Goal: Transaction & Acquisition: Book appointment/travel/reservation

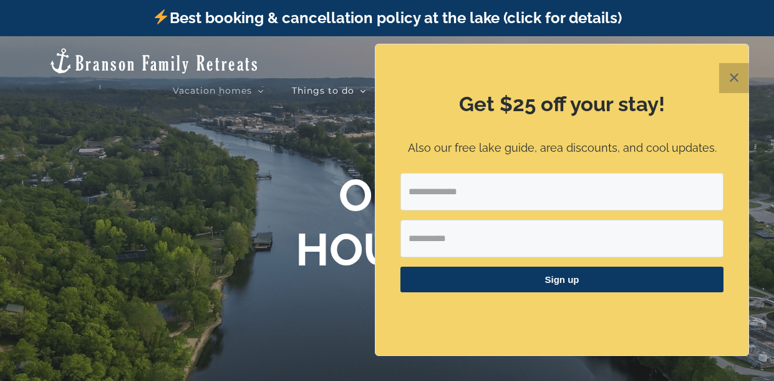
click at [731, 82] on button "✕" at bounding box center [735, 78] width 30 height 30
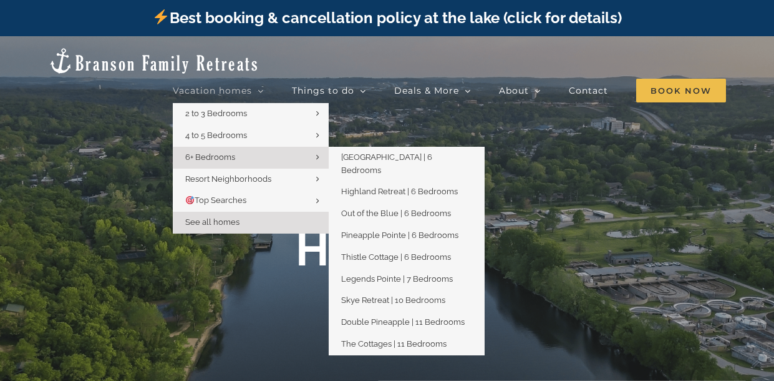
click at [238, 147] on link "6+ Bedrooms" at bounding box center [251, 158] width 156 height 22
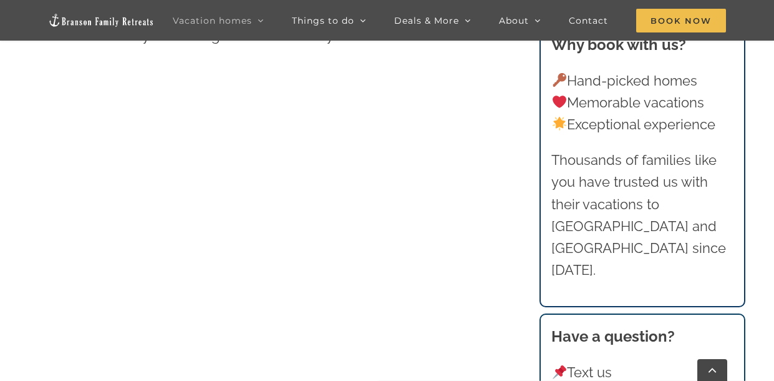
scroll to position [623, 0]
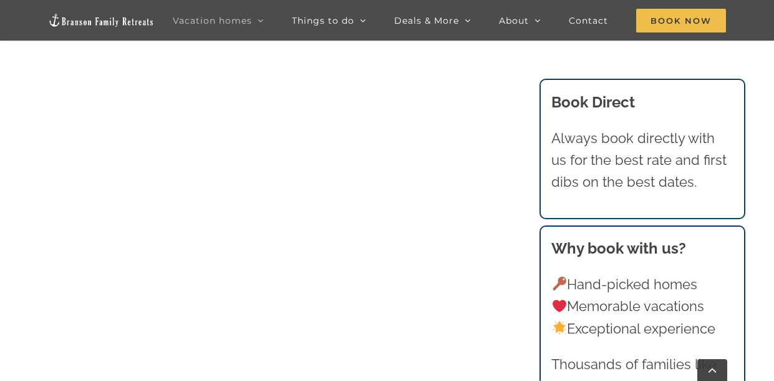
scroll to position [947, 0]
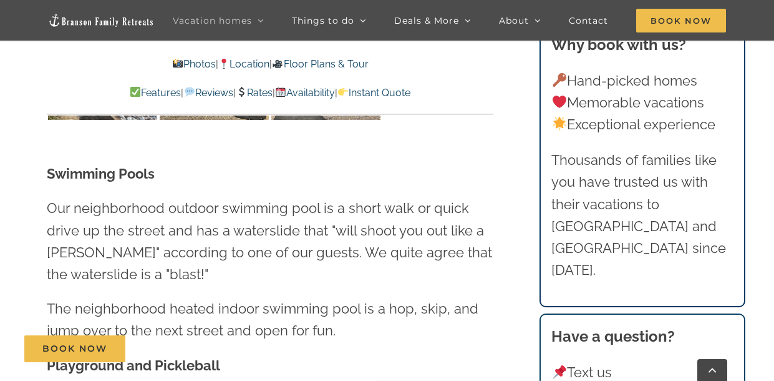
scroll to position [3193, 0]
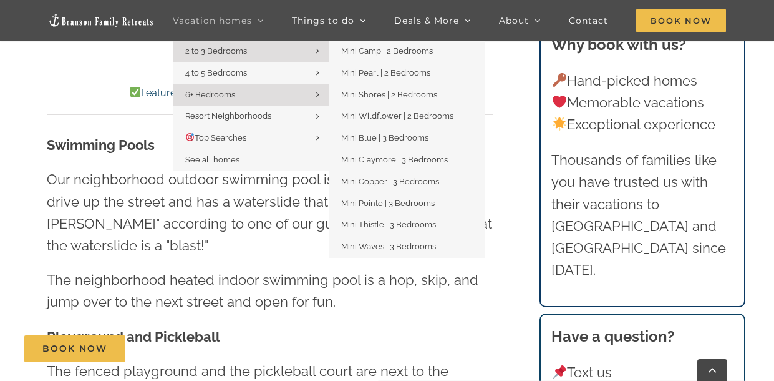
click at [182, 60] on link "2 to 3 Bedrooms" at bounding box center [251, 52] width 156 height 22
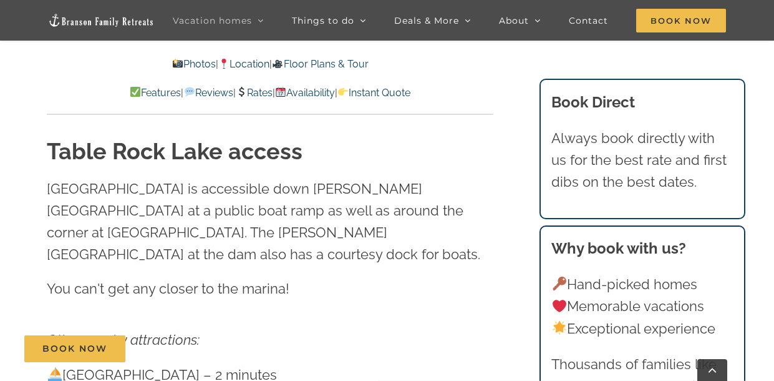
scroll to position [3193, 0]
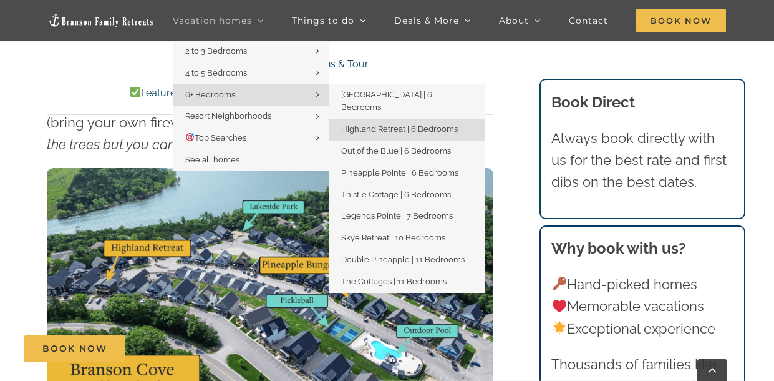
click at [364, 124] on span "Highland Retreat | 6 Bedrooms" at bounding box center [399, 128] width 117 height 9
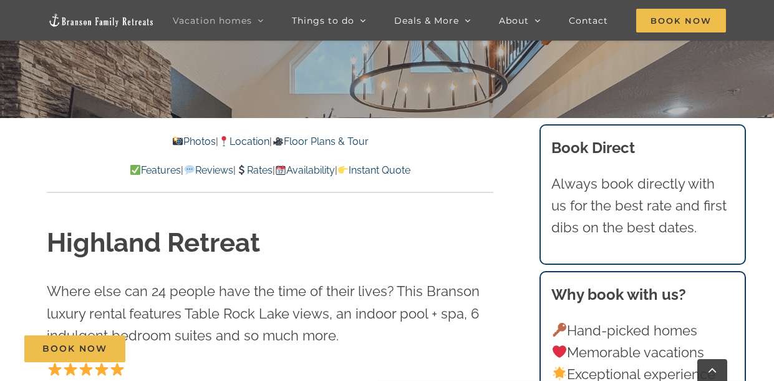
scroll to position [324, 0]
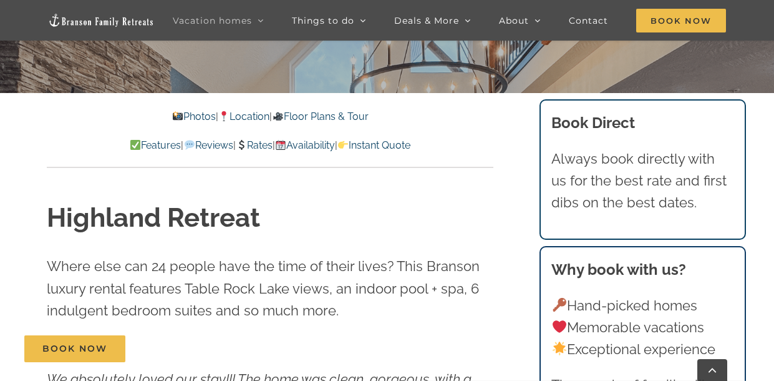
click at [256, 144] on link "Rates" at bounding box center [254, 145] width 37 height 12
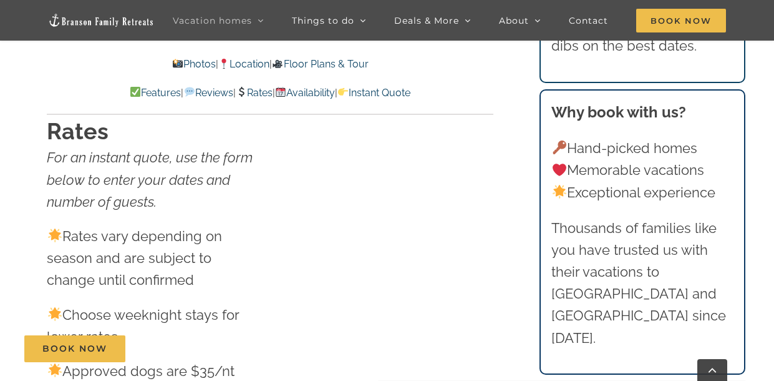
scroll to position [6859, 0]
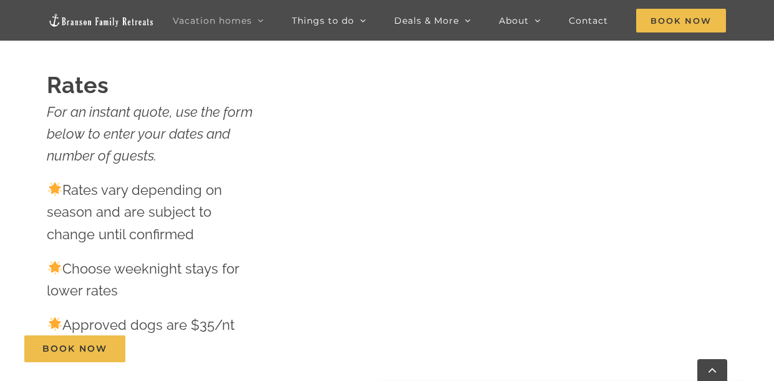
scroll to position [324, 0]
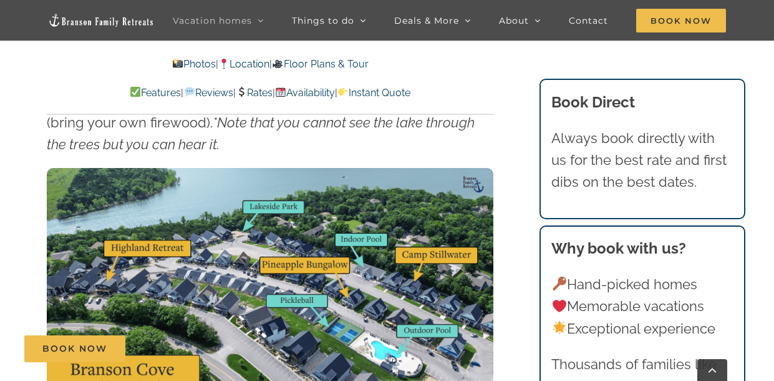
click at [335, 96] on link "Availability" at bounding box center [305, 93] width 60 height 12
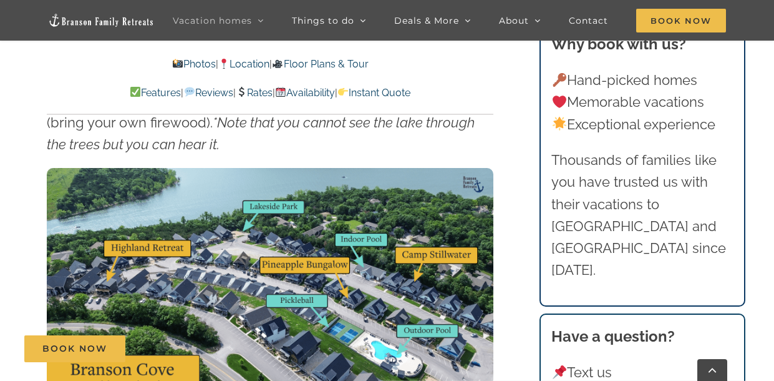
scroll to position [6884, 0]
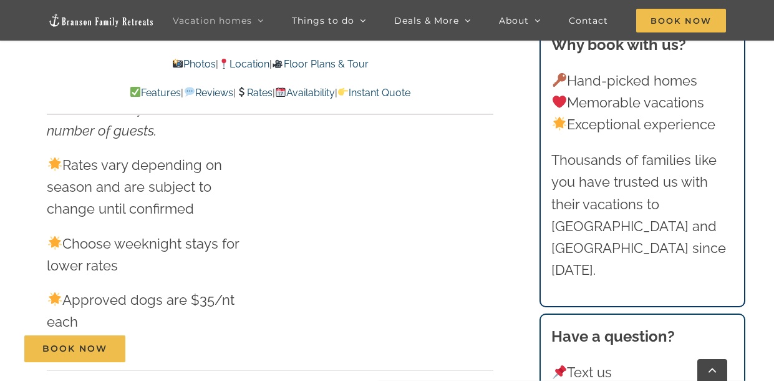
scroll to position [3193, 0]
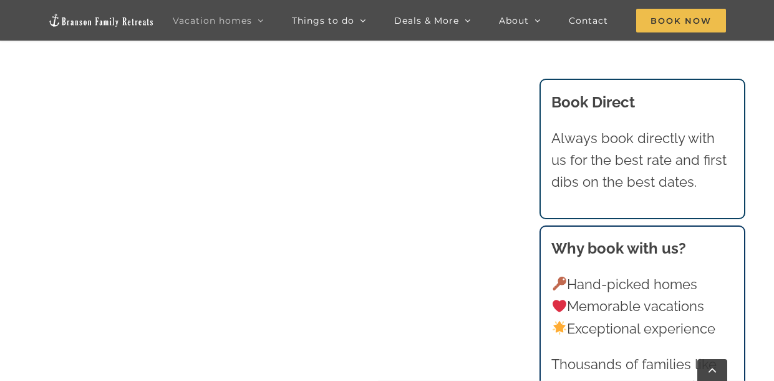
scroll to position [873, 0]
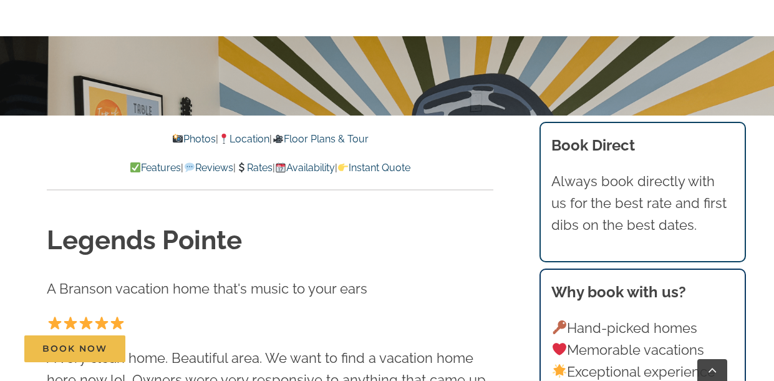
scroll to position [299, 0]
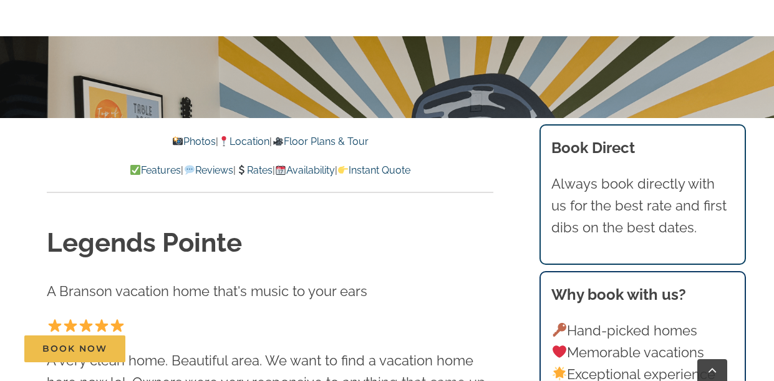
click at [335, 173] on link "Availability" at bounding box center [305, 170] width 60 height 12
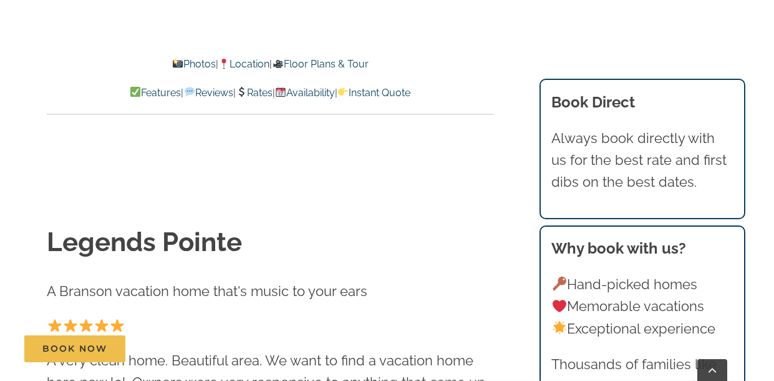
scroll to position [6913, 0]
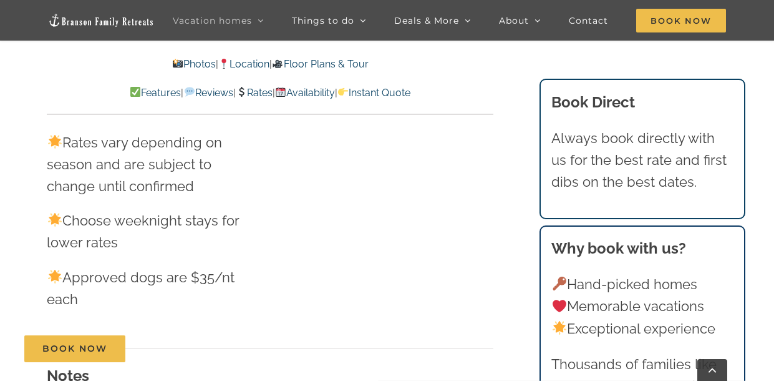
click at [305, 64] on link "Floor Plans & Tour" at bounding box center [320, 64] width 96 height 12
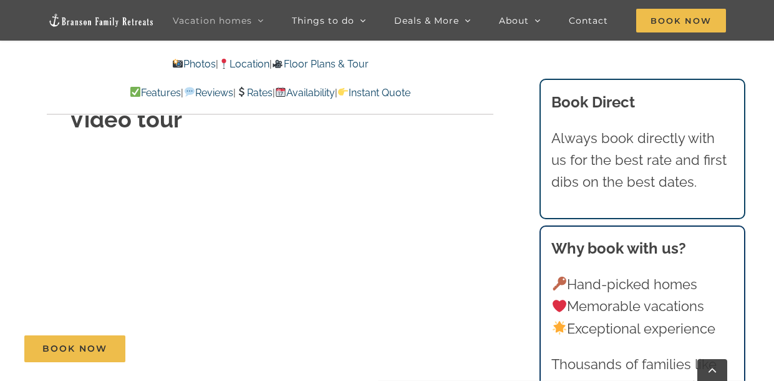
click at [411, 90] on link "Instant Quote" at bounding box center [374, 93] width 73 height 12
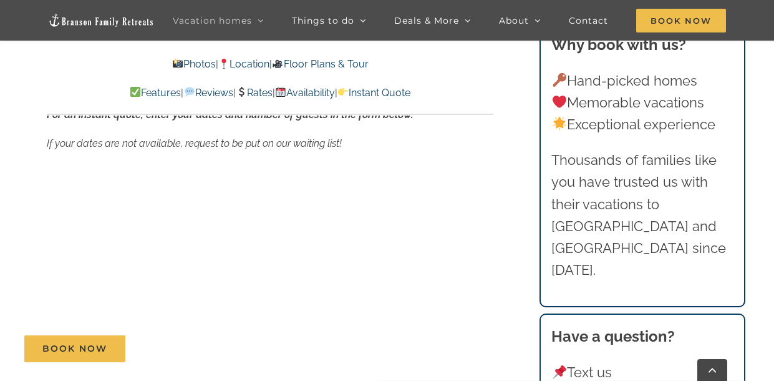
scroll to position [7397, 0]
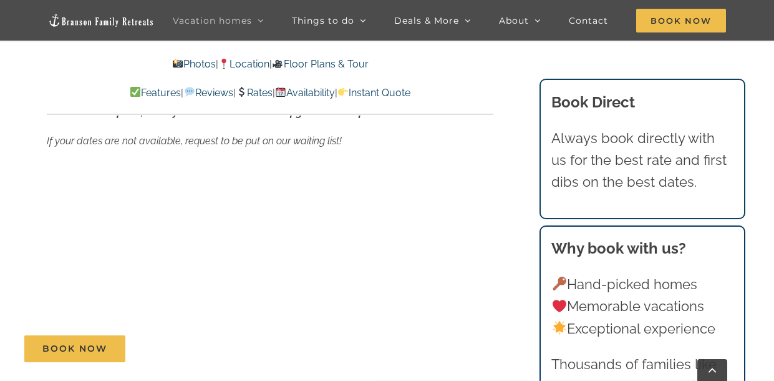
click at [501, 187] on div "Rates For an instant quote, use the form below to enter your dates and number o…" at bounding box center [270, 214] width 497 height 1353
click at [506, 306] on div "Rates For an instant quote, use the form below to enter your dates and number o…" at bounding box center [270, 214] width 497 height 1353
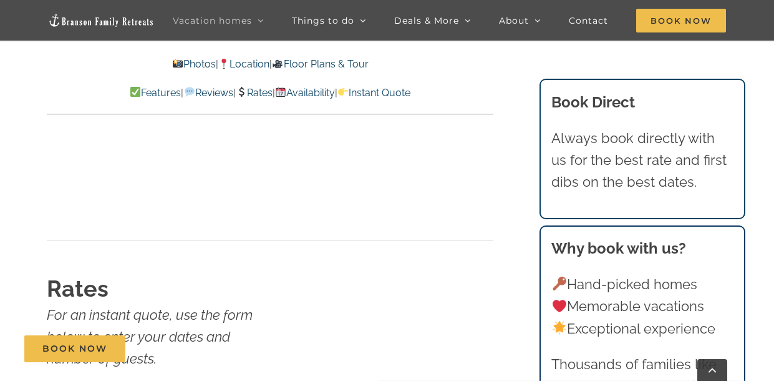
scroll to position [6624, 0]
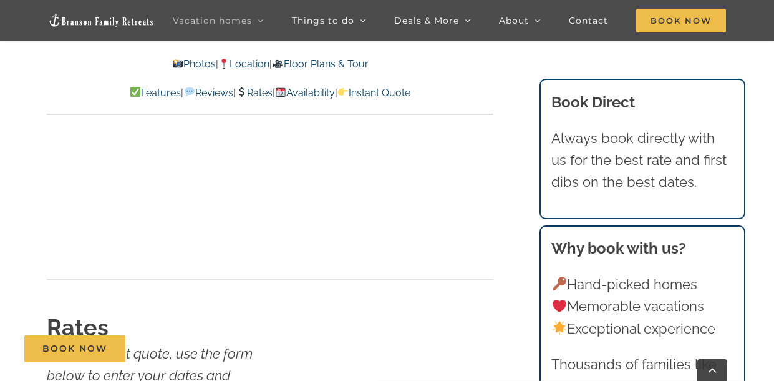
scroll to position [3737, 0]
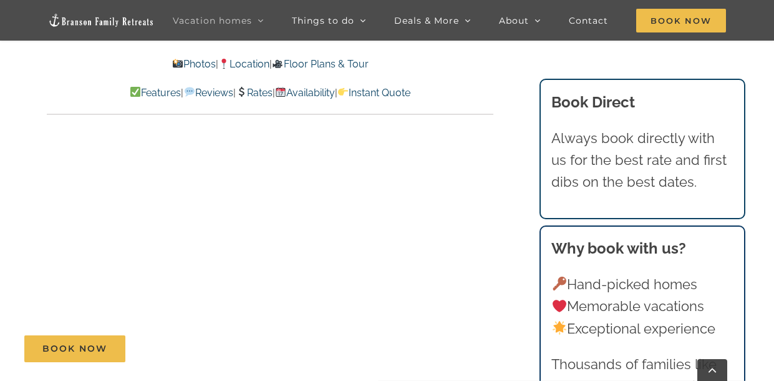
scroll to position [5940, 0]
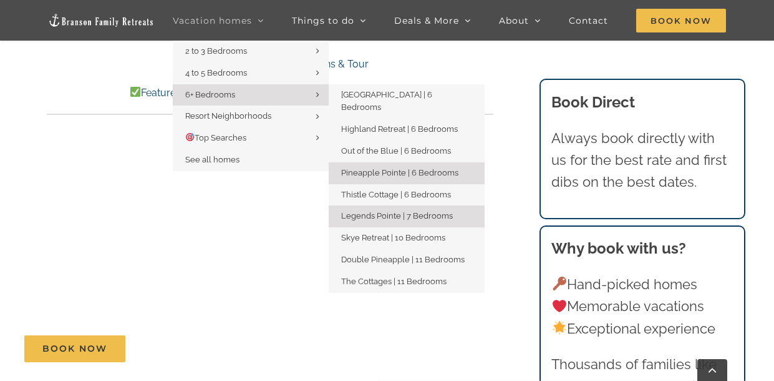
click at [383, 168] on span "Pineapple Pointe | 6 Bedrooms" at bounding box center [399, 172] width 117 height 9
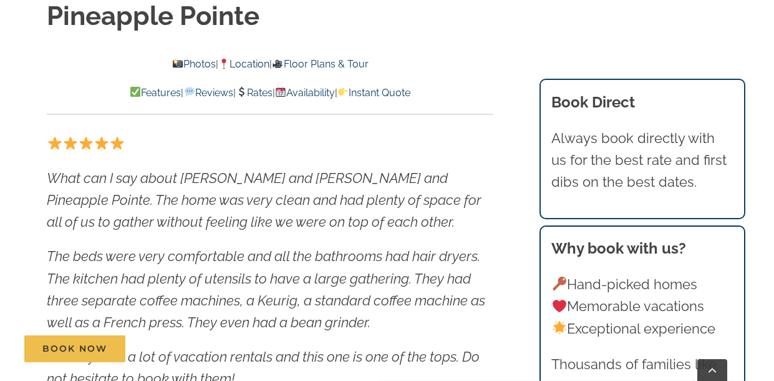
scroll to position [524, 0]
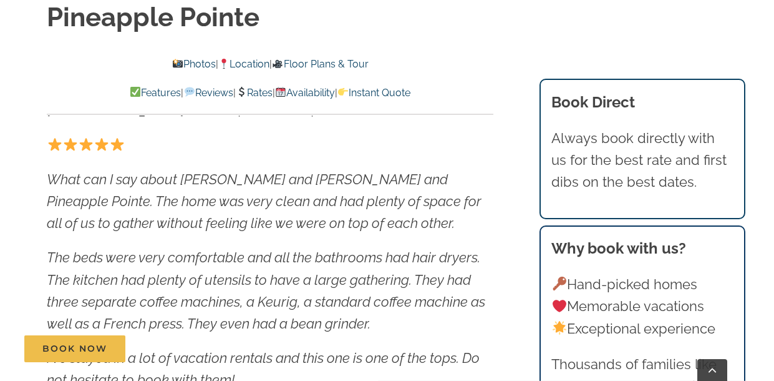
click at [318, 66] on link "Floor Plans & Tour" at bounding box center [320, 64] width 96 height 12
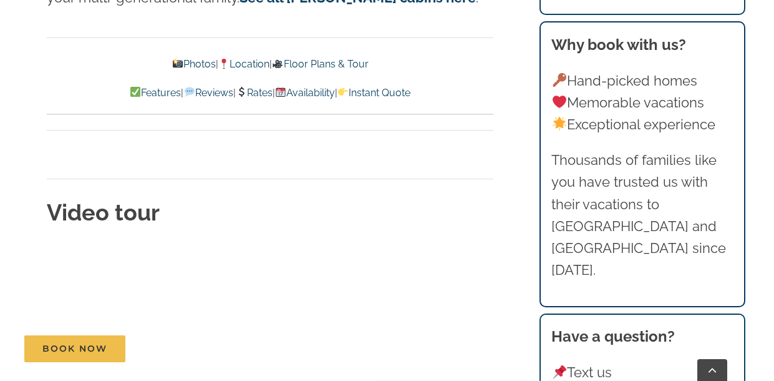
click at [447, 266] on div "Video tour" at bounding box center [270, 324] width 447 height 324
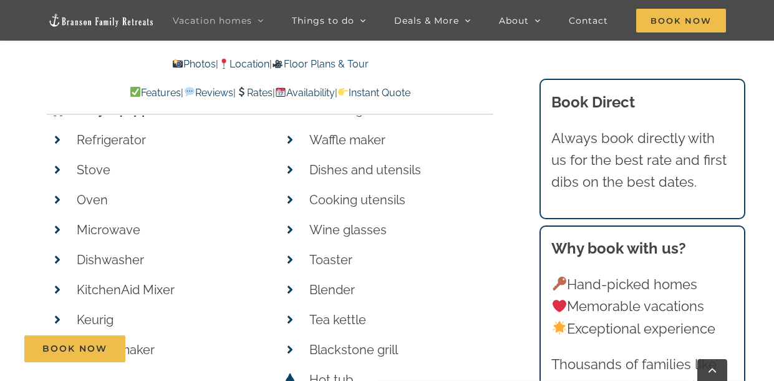
scroll to position [5178, 0]
click at [411, 95] on link "Instant Quote" at bounding box center [374, 93] width 73 height 12
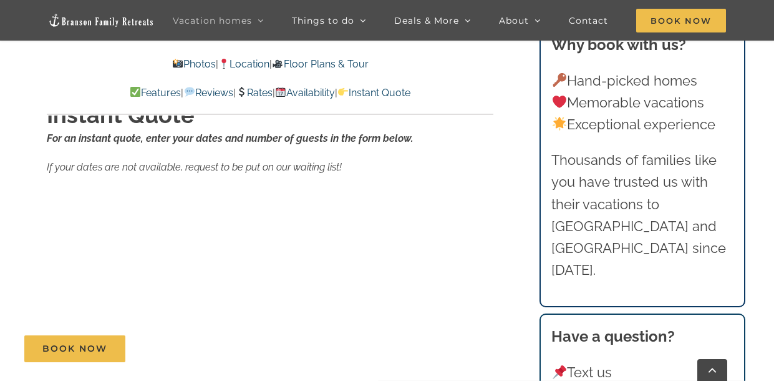
scroll to position [7669, 0]
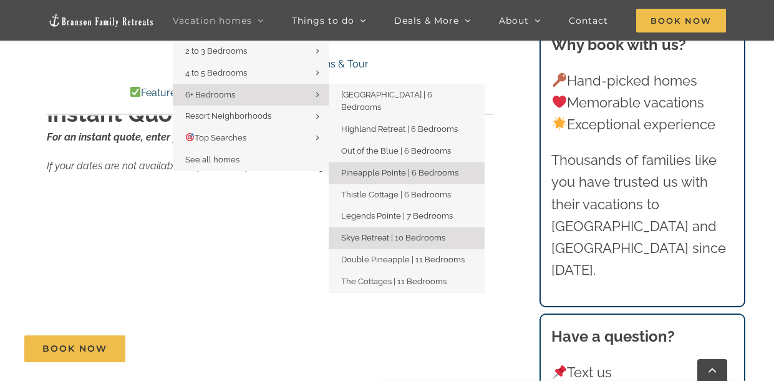
click at [386, 230] on link "Skye Retreat | 10 Bedrooms" at bounding box center [407, 238] width 156 height 22
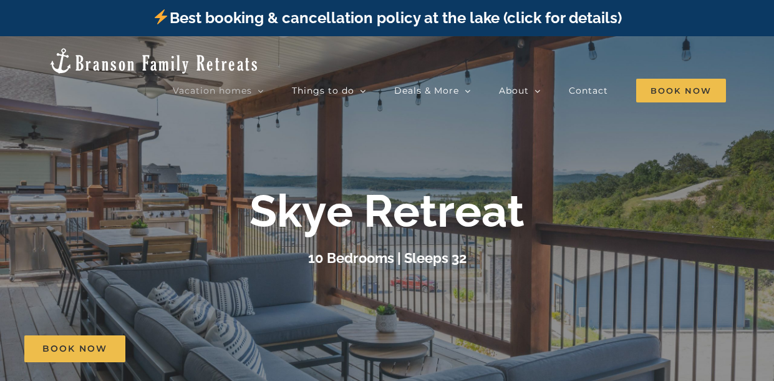
click at [544, 331] on div at bounding box center [387, 226] width 774 height 381
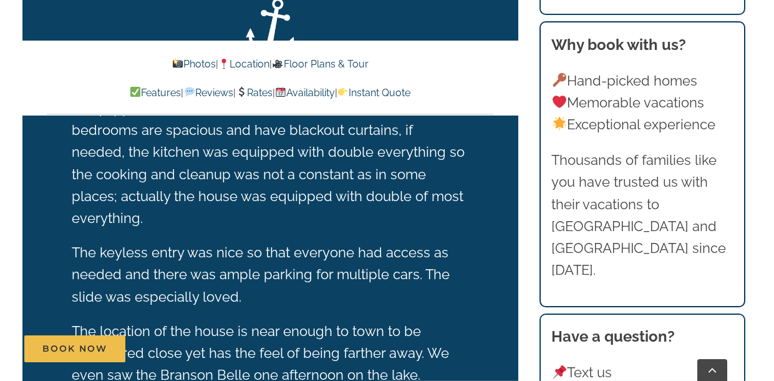
scroll to position [2320, 0]
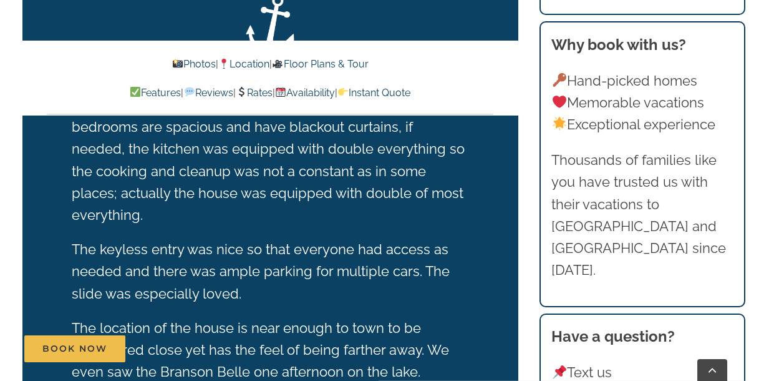
click at [411, 91] on link "Instant Quote" at bounding box center [374, 93] width 73 height 12
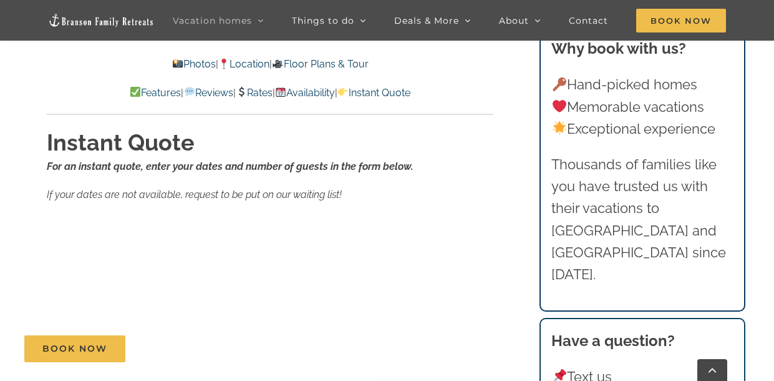
scroll to position [8525, 0]
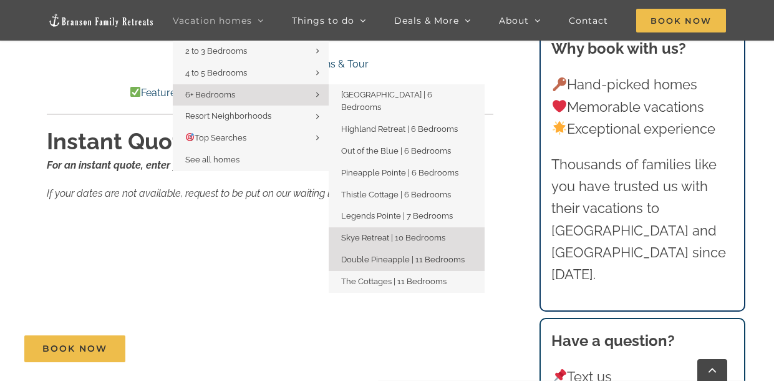
click at [351, 255] on span "Double Pineapple | 11 Bedrooms" at bounding box center [403, 259] width 124 height 9
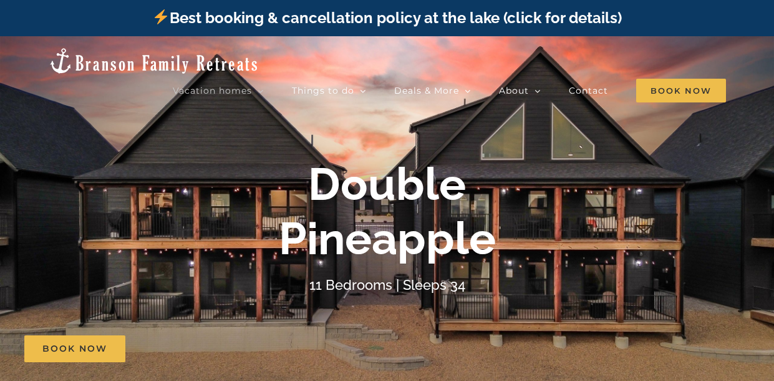
click at [293, 339] on div "Book Now" at bounding box center [396, 348] width 744 height 27
click at [296, 356] on div "Book Now" at bounding box center [396, 348] width 744 height 27
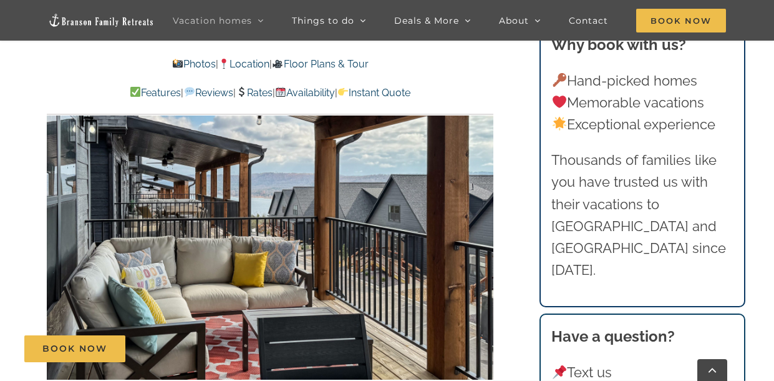
scroll to position [1974, 0]
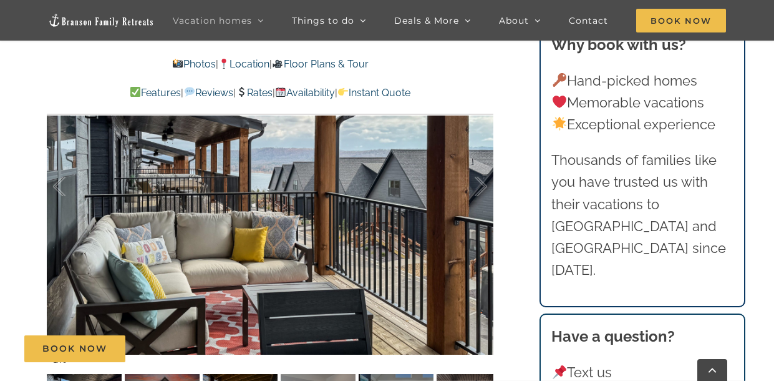
click at [262, 360] on div "Book Now" at bounding box center [396, 348] width 744 height 27
click at [314, 351] on div "Book Now" at bounding box center [396, 348] width 744 height 27
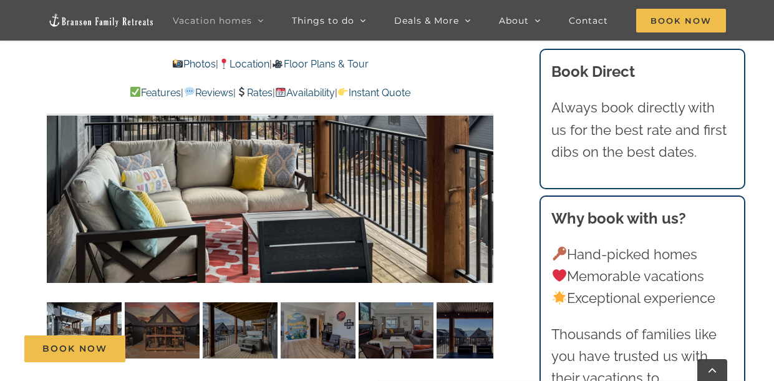
scroll to position [2124, 0]
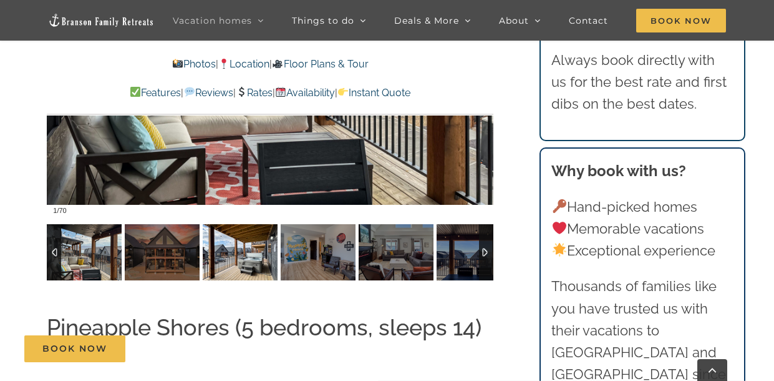
click at [244, 224] on img at bounding box center [240, 252] width 75 height 56
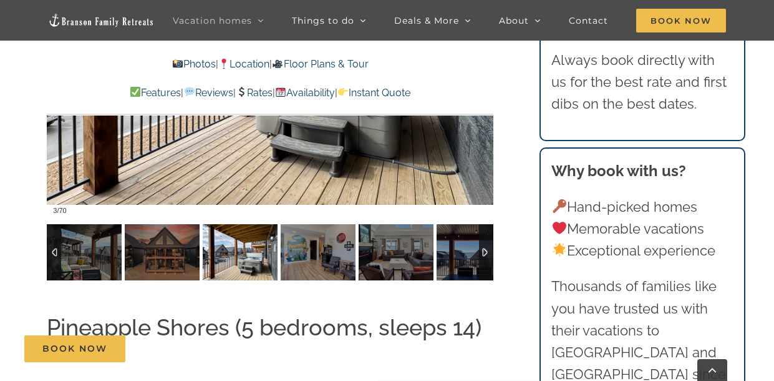
click at [244, 224] on img at bounding box center [240, 252] width 75 height 56
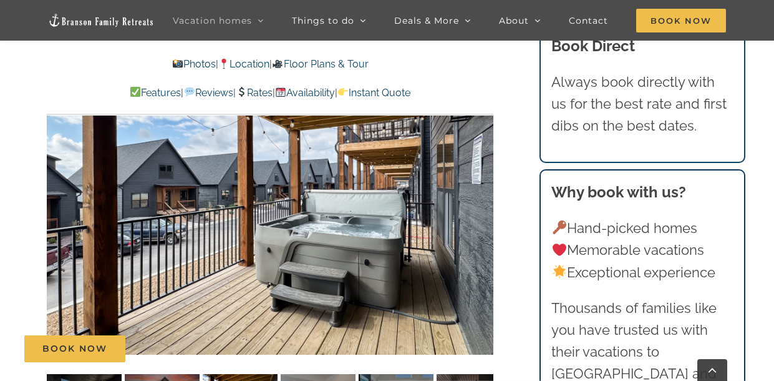
scroll to position [1999, 0]
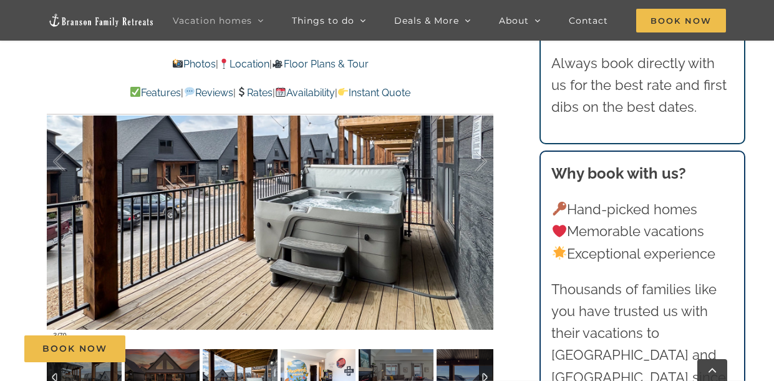
click at [321, 349] on img at bounding box center [318, 377] width 75 height 56
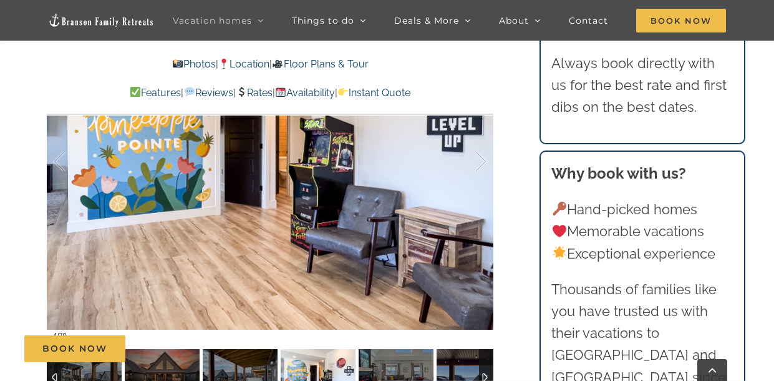
click at [321, 349] on img at bounding box center [318, 377] width 75 height 56
click at [377, 339] on div "Book Now" at bounding box center [396, 348] width 744 height 27
click at [388, 336] on div "Book Now" at bounding box center [396, 348] width 744 height 27
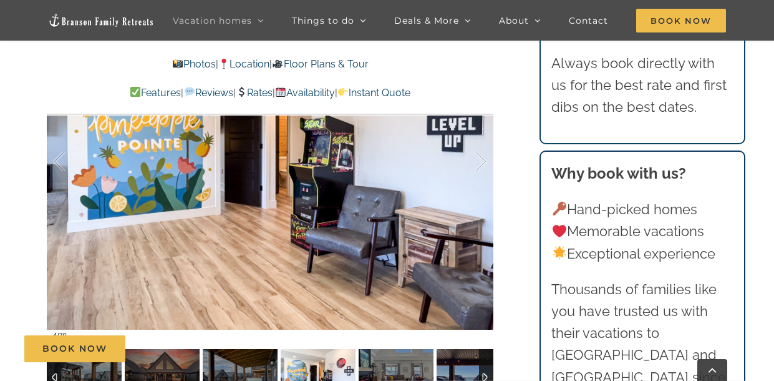
click at [486, 349] on div at bounding box center [486, 377] width 14 height 56
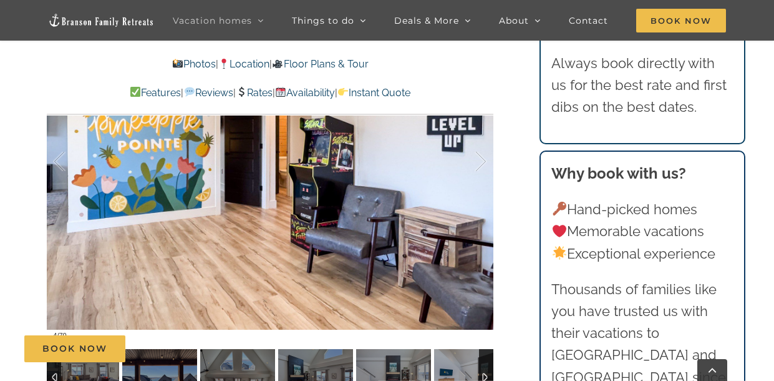
click at [481, 349] on div at bounding box center [486, 377] width 14 height 56
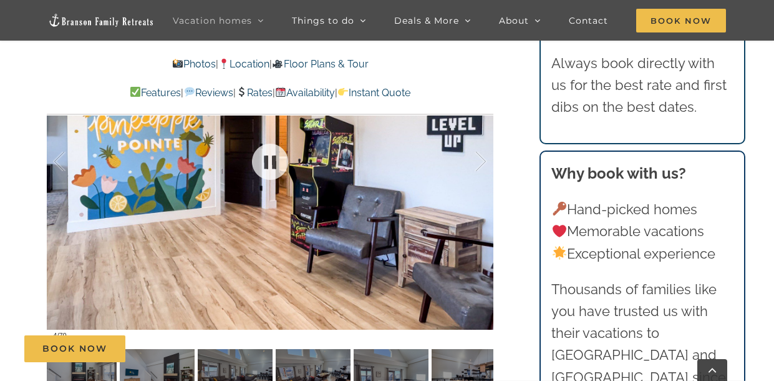
click at [431, 208] on div at bounding box center [270, 161] width 447 height 367
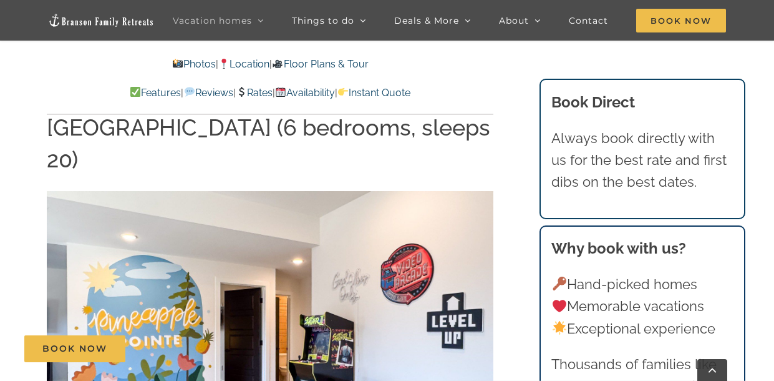
scroll to position [1800, 0]
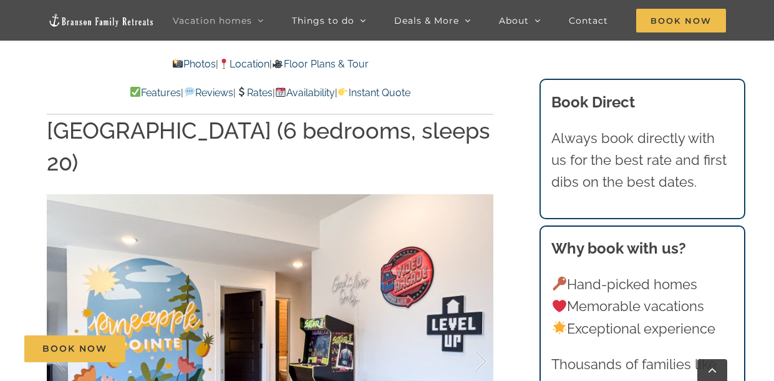
click at [411, 94] on link "Instant Quote" at bounding box center [374, 93] width 73 height 12
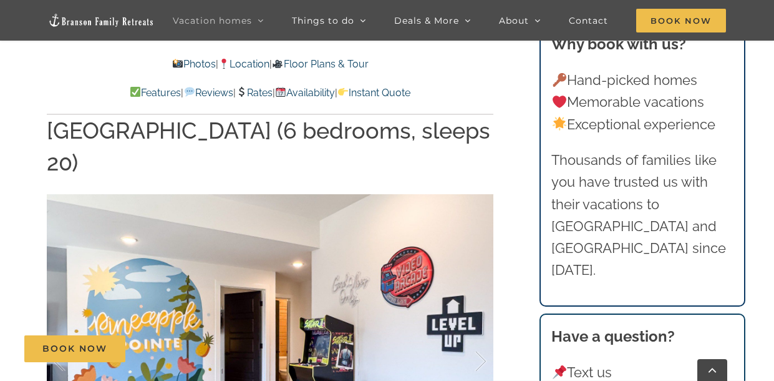
scroll to position [8975, 0]
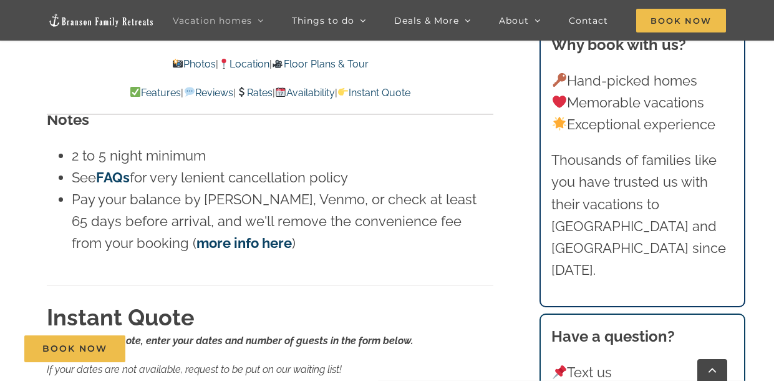
click at [243, 337] on div "Book Now" at bounding box center [396, 348] width 744 height 27
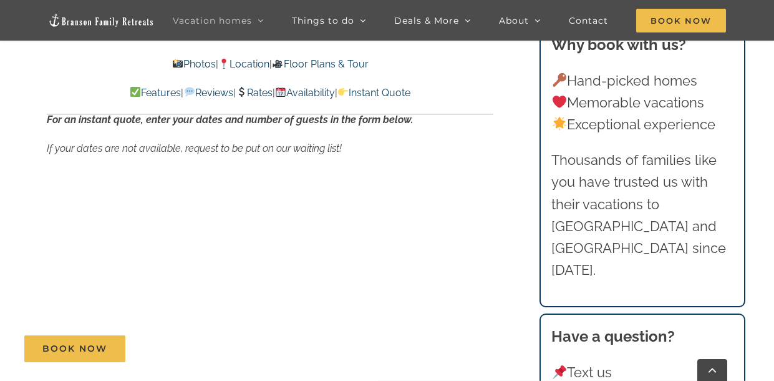
scroll to position [9200, 0]
